Goal: Information Seeking & Learning: Learn about a topic

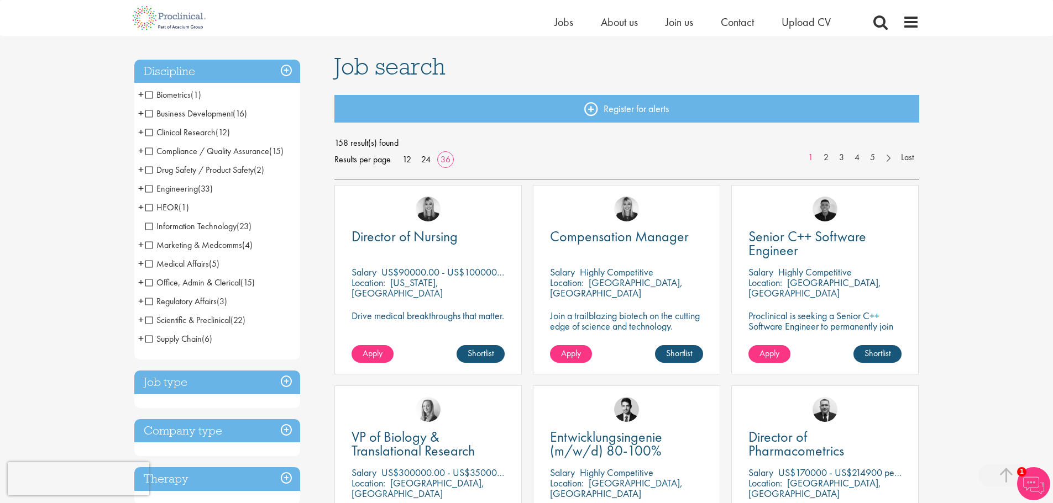
scroll to position [221, 0]
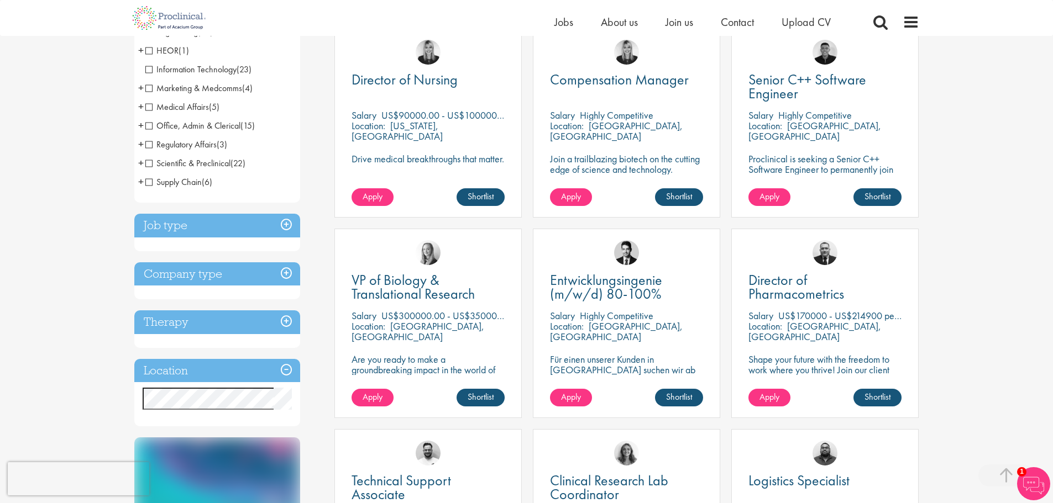
click at [193, 324] on h3 "Therapy" at bounding box center [217, 323] width 166 height 24
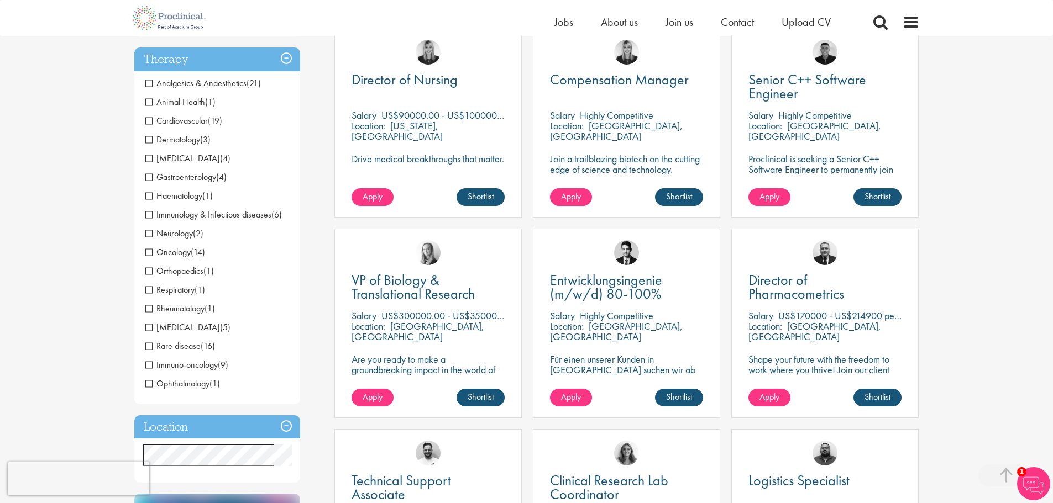
click at [177, 158] on span "[MEDICAL_DATA]" at bounding box center [182, 158] width 75 height 12
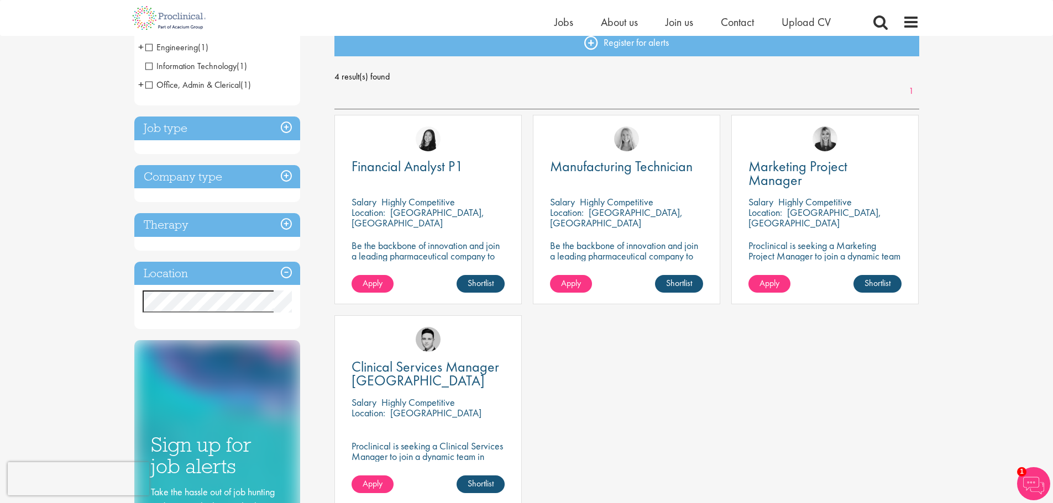
scroll to position [111, 0]
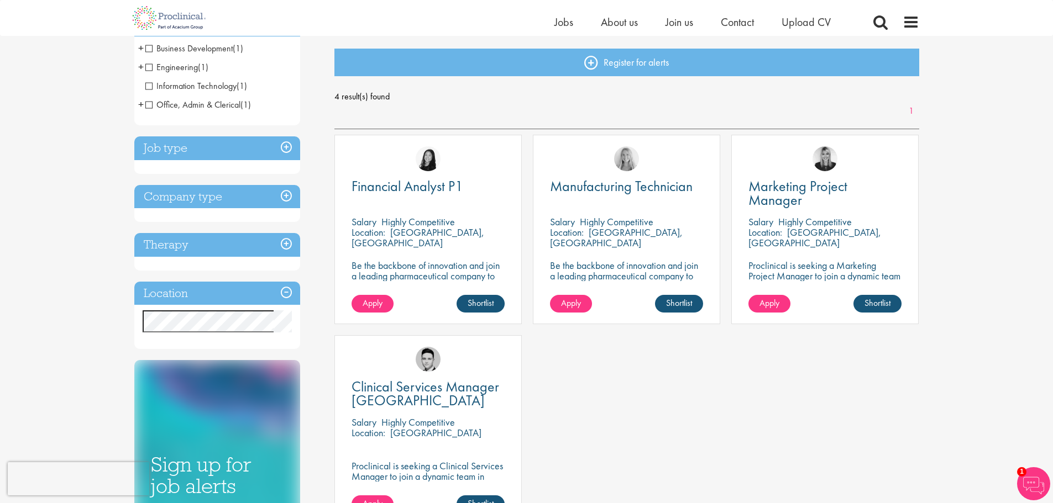
click at [243, 243] on h3 "Therapy" at bounding box center [217, 245] width 166 height 24
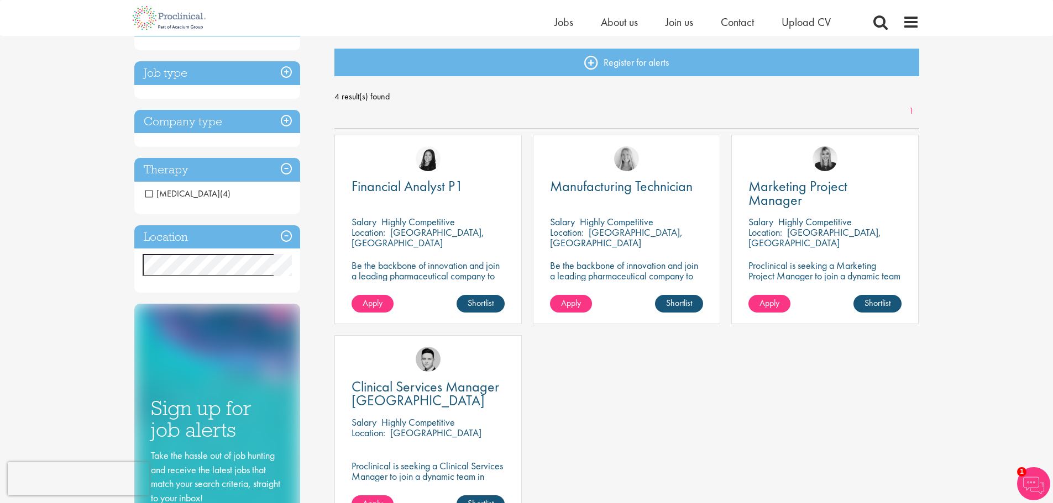
click at [145, 193] on span "[MEDICAL_DATA]" at bounding box center [182, 194] width 75 height 12
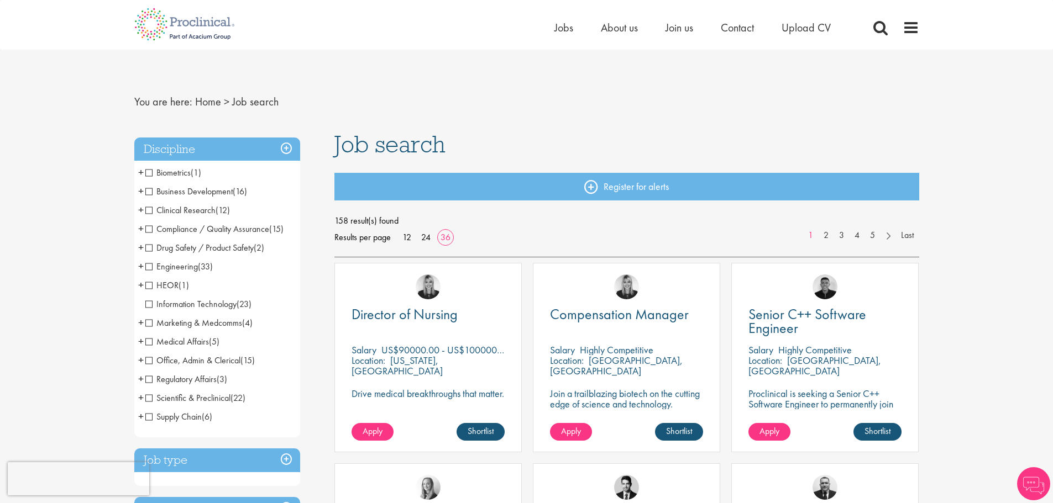
click at [253, 149] on h3 "Discipline" at bounding box center [217, 150] width 166 height 24
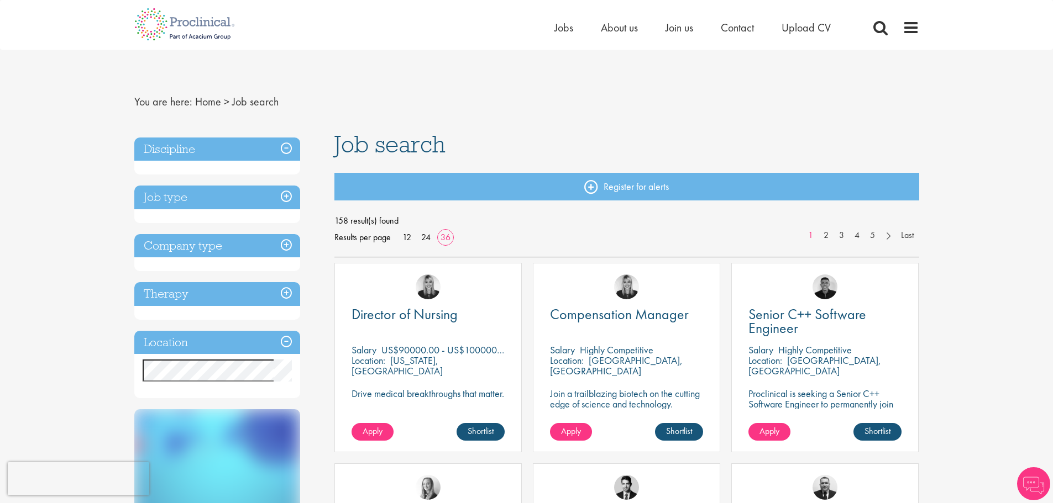
click at [211, 196] on h3 "Job type" at bounding box center [217, 198] width 166 height 24
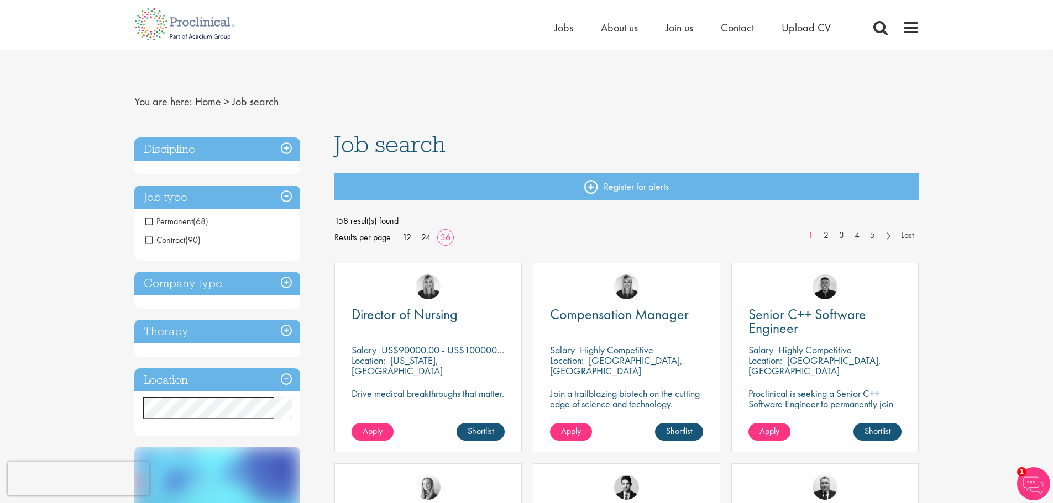
click at [225, 281] on h3 "Company type" at bounding box center [217, 284] width 166 height 24
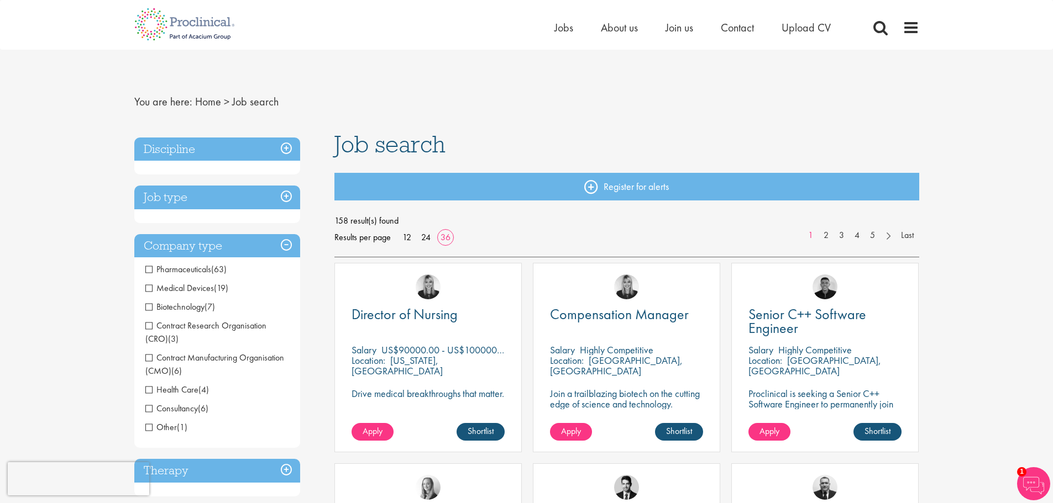
click at [175, 392] on span "Health Care" at bounding box center [171, 390] width 53 height 12
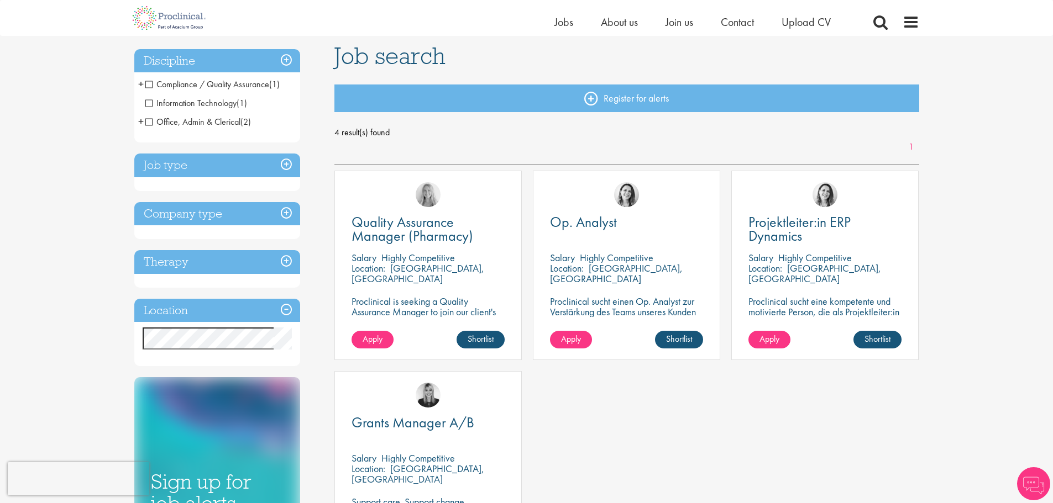
scroll to position [55, 0]
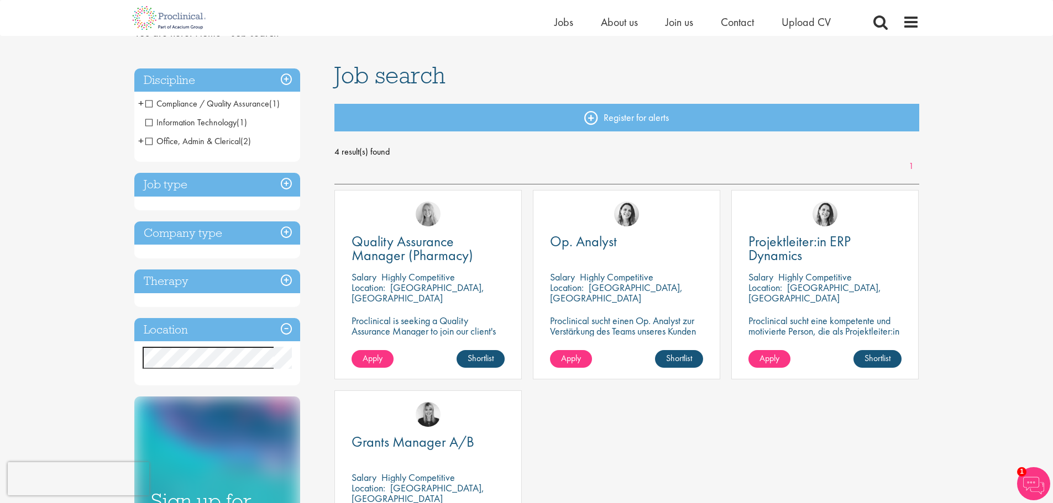
click at [206, 193] on h3 "Job type" at bounding box center [217, 185] width 166 height 24
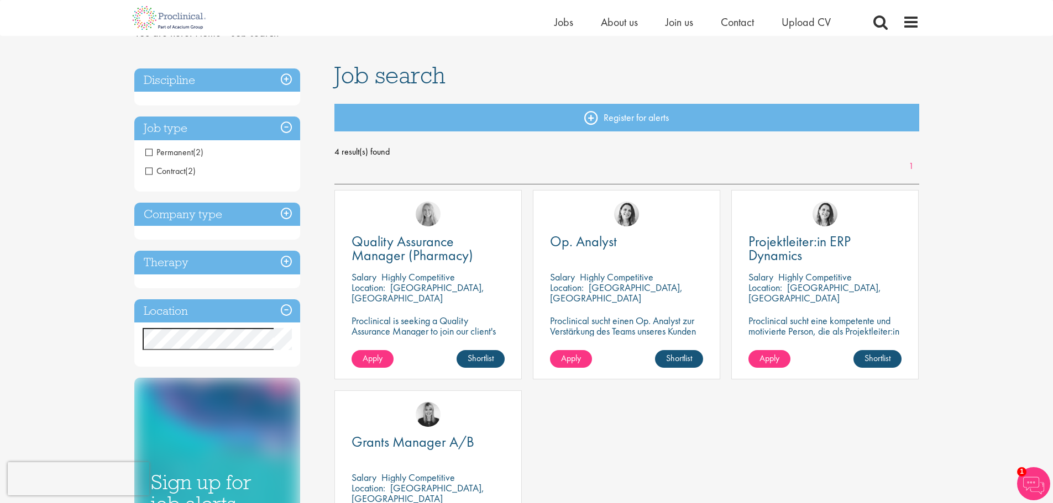
click at [202, 209] on h3 "Company type" at bounding box center [217, 215] width 166 height 24
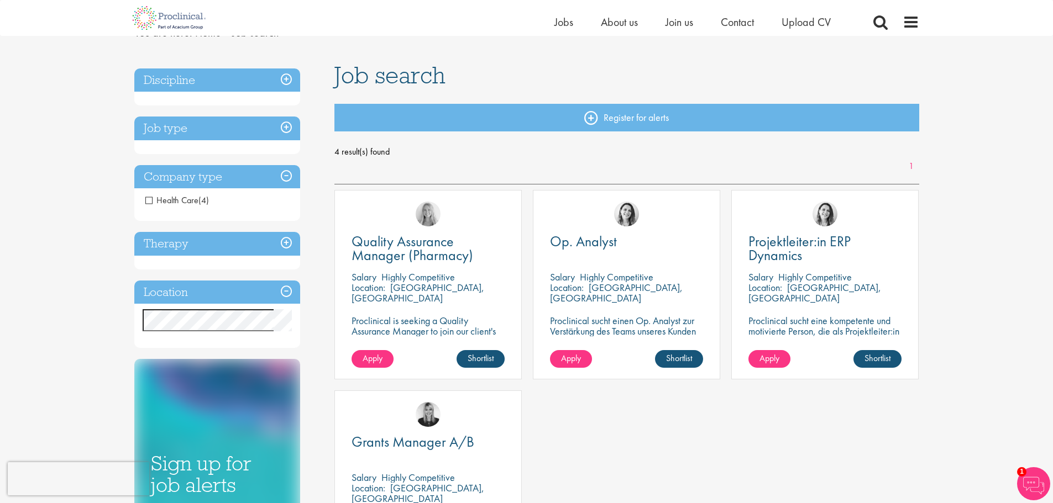
click at [170, 201] on span "Health Care" at bounding box center [171, 200] width 53 height 12
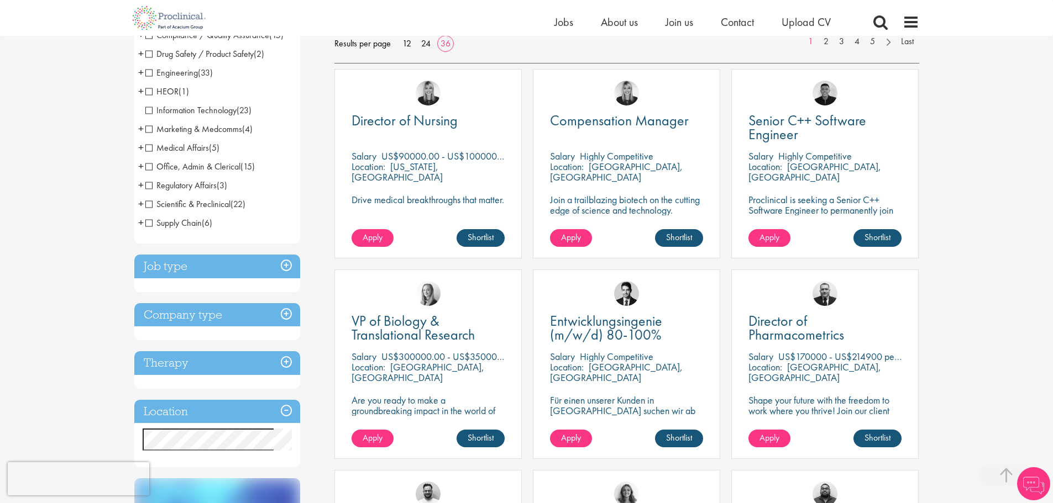
scroll to position [221, 0]
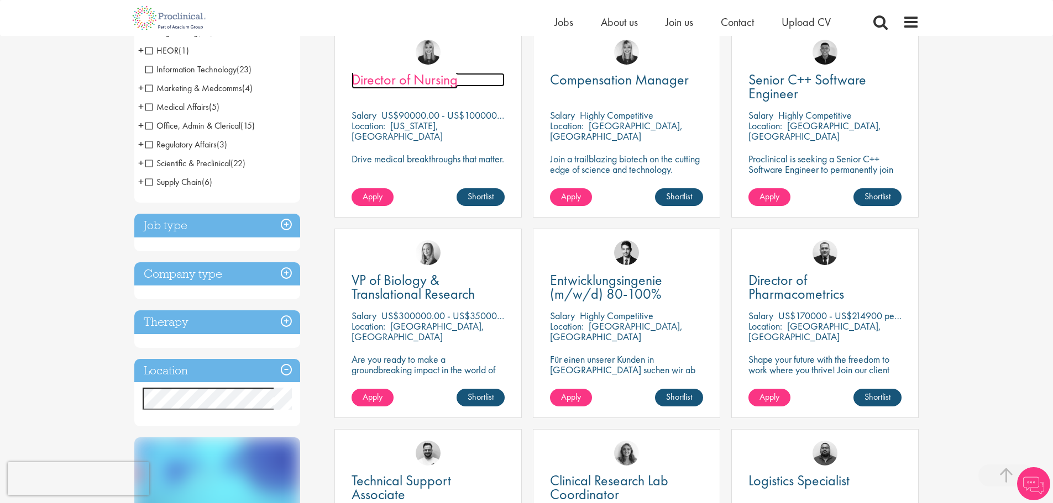
click at [436, 79] on span "Director of Nursing" at bounding box center [404, 79] width 106 height 19
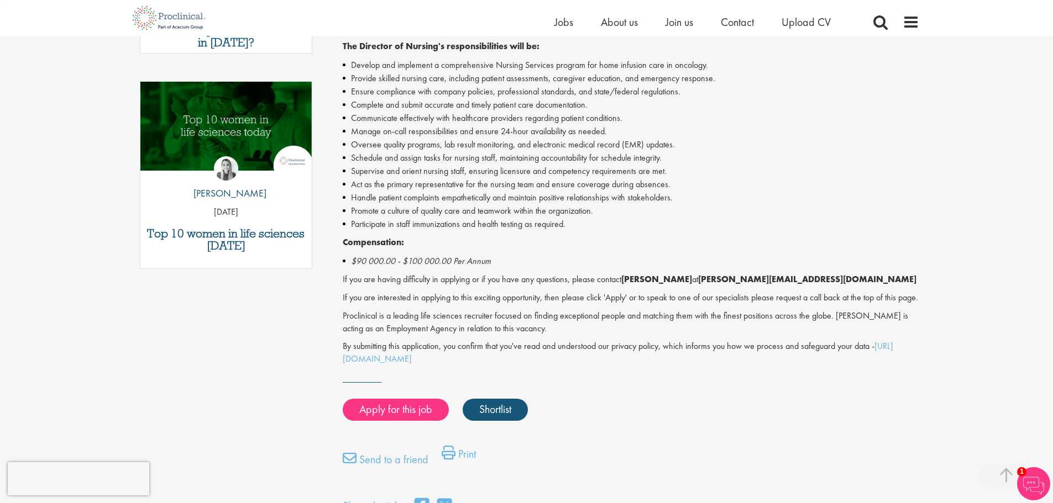
scroll to position [608, 0]
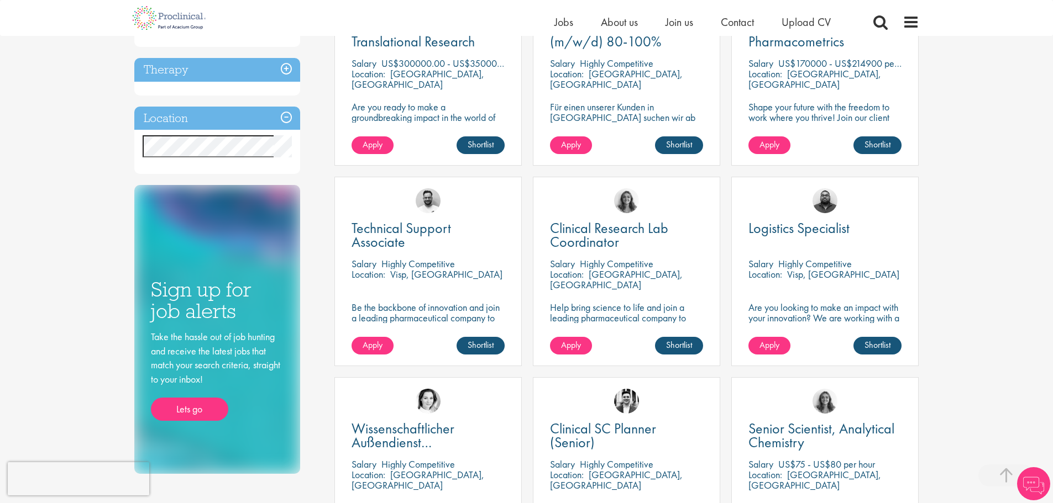
scroll to position [223, 0]
